Goal: Information Seeking & Learning: Learn about a topic

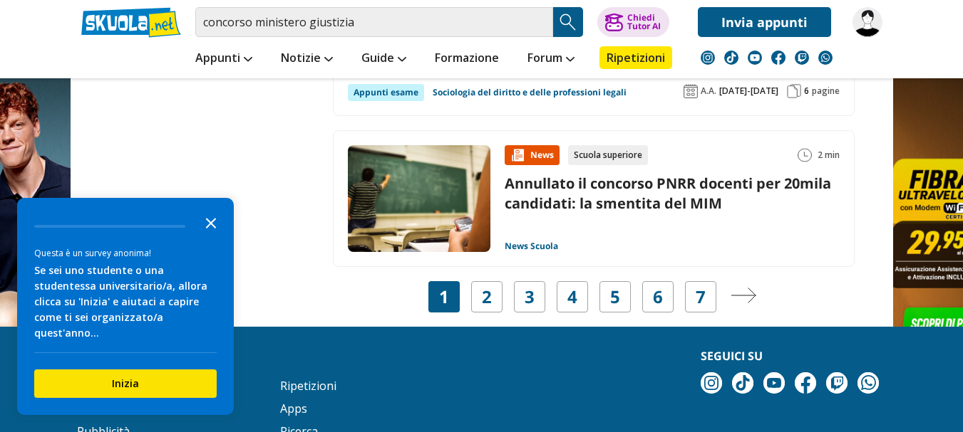
scroll to position [3034, 0]
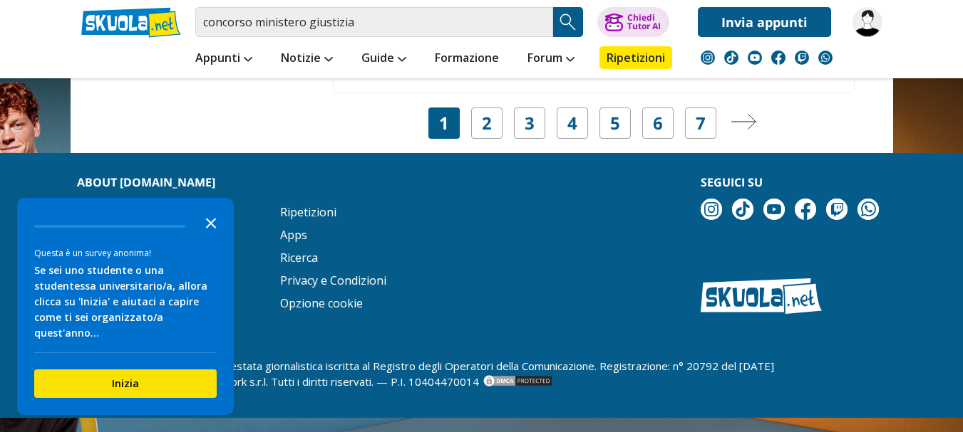
click at [210, 237] on icon "Close the survey" at bounding box center [211, 222] width 28 height 28
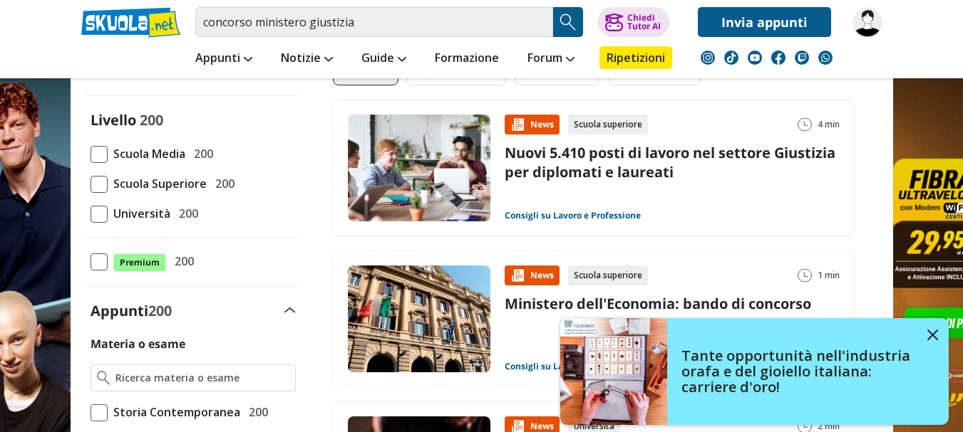
scroll to position [0, 0]
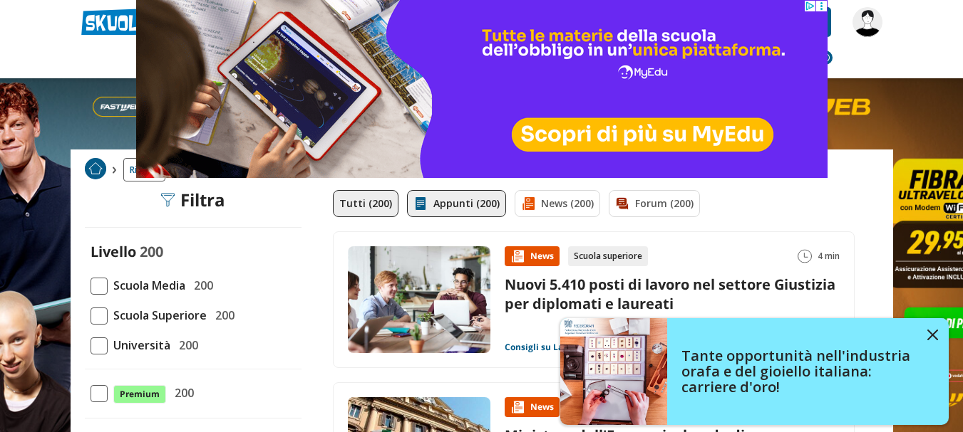
click at [420, 198] on img at bounding box center [420, 204] width 14 height 14
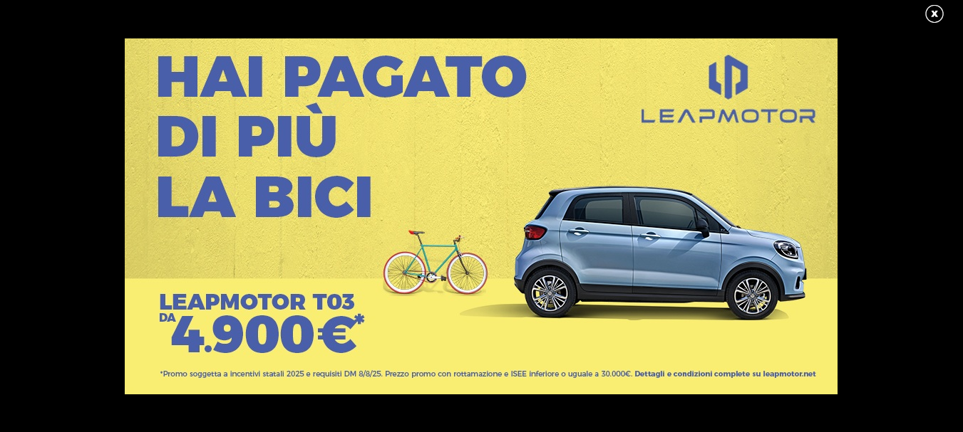
click at [939, 9] on link at bounding box center [941, 14] width 36 height 21
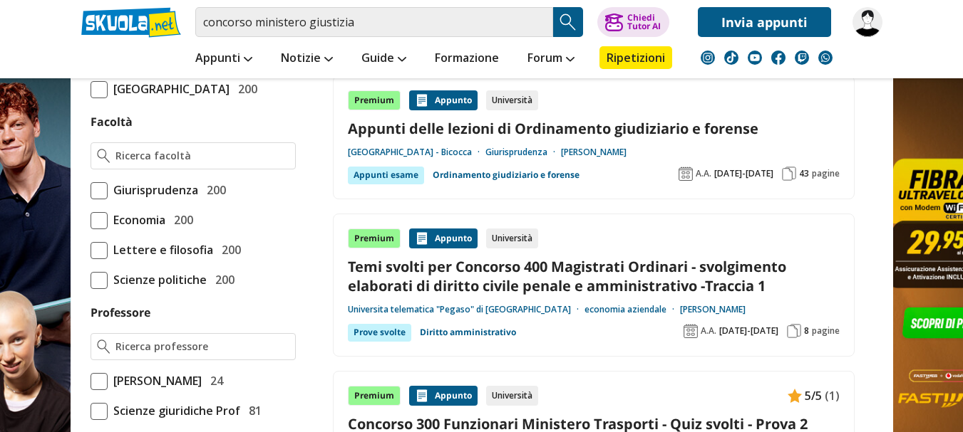
scroll to position [855, 0]
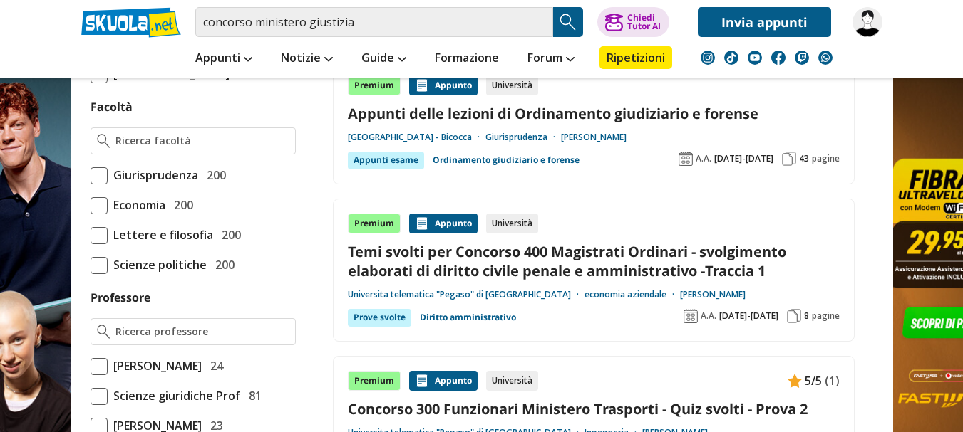
click at [470, 114] on link "Appunti delle lezioni di Ordinamento giudiziario e forense" at bounding box center [594, 113] width 492 height 19
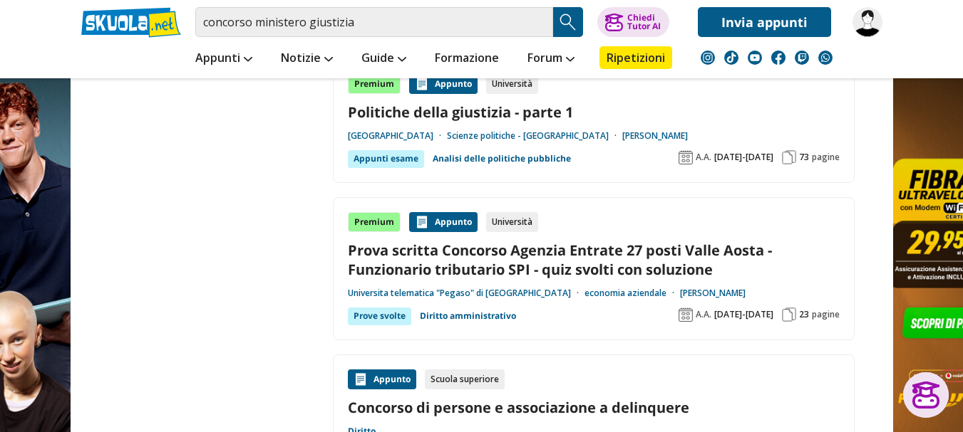
scroll to position [2779, 0]
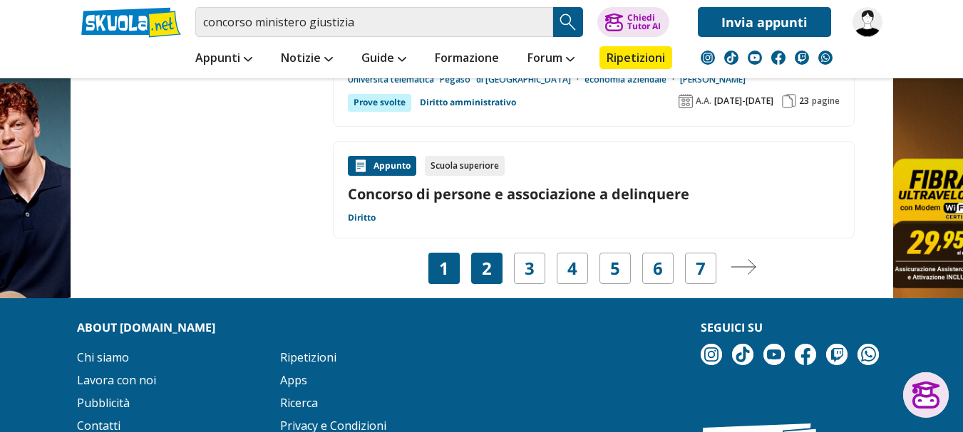
click at [497, 268] on div "2" at bounding box center [486, 268] width 31 height 31
click at [477, 269] on div "2" at bounding box center [486, 268] width 31 height 31
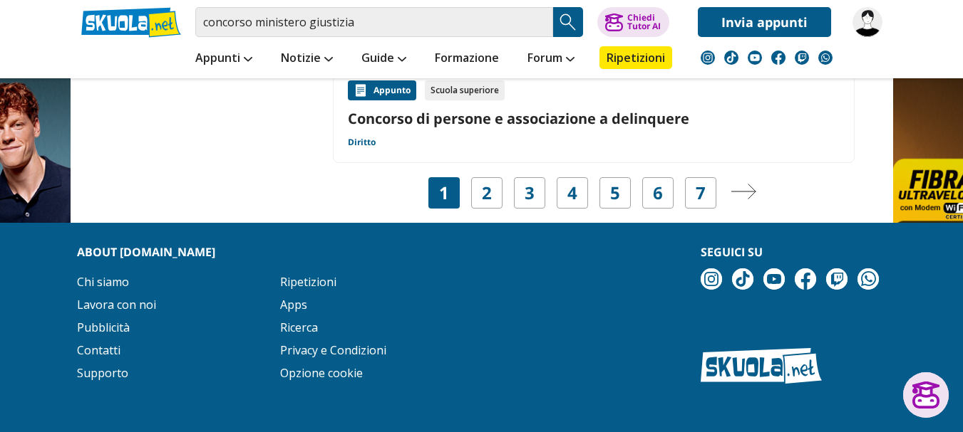
scroll to position [2910, 0]
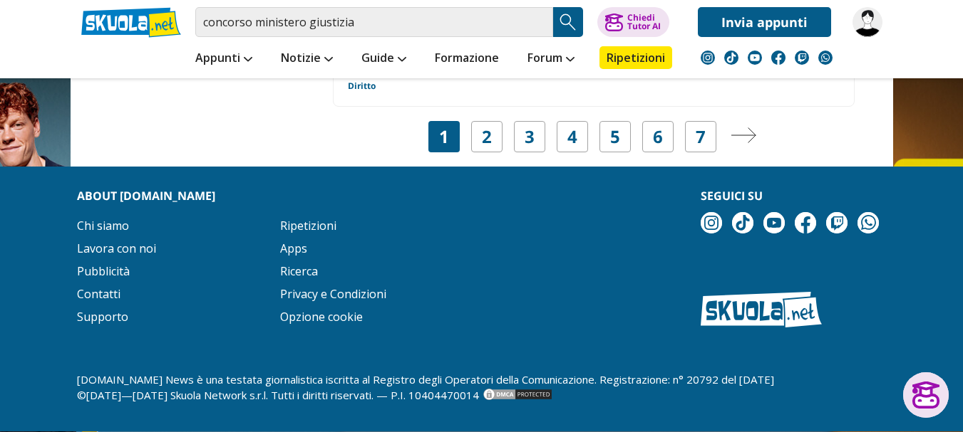
click at [754, 134] on img "Pagina successiva" at bounding box center [743, 136] width 26 height 16
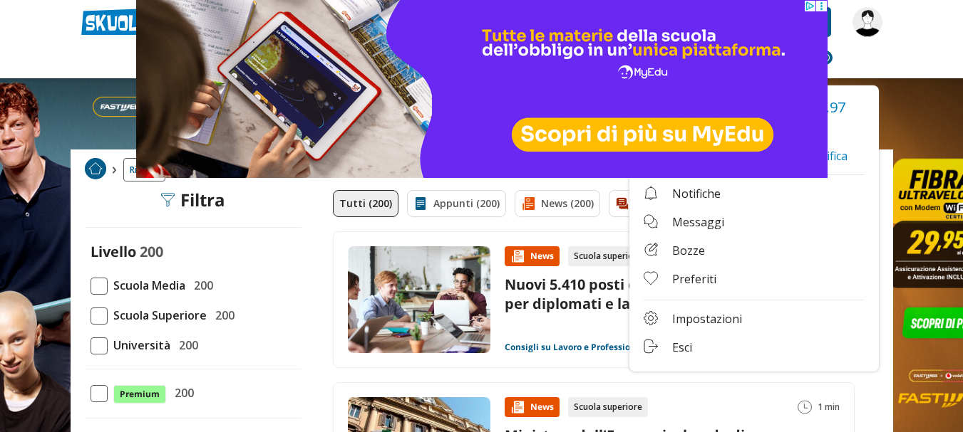
click at [688, 318] on link "Impostazioni" at bounding box center [753, 320] width 221 height 18
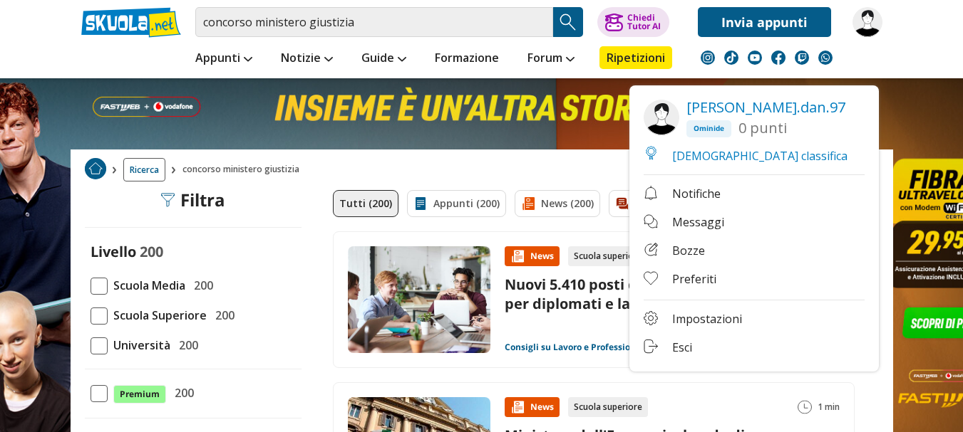
click at [657, 312] on link "Impostazioni" at bounding box center [753, 320] width 221 height 18
